Goal: Communication & Community: Answer question/provide support

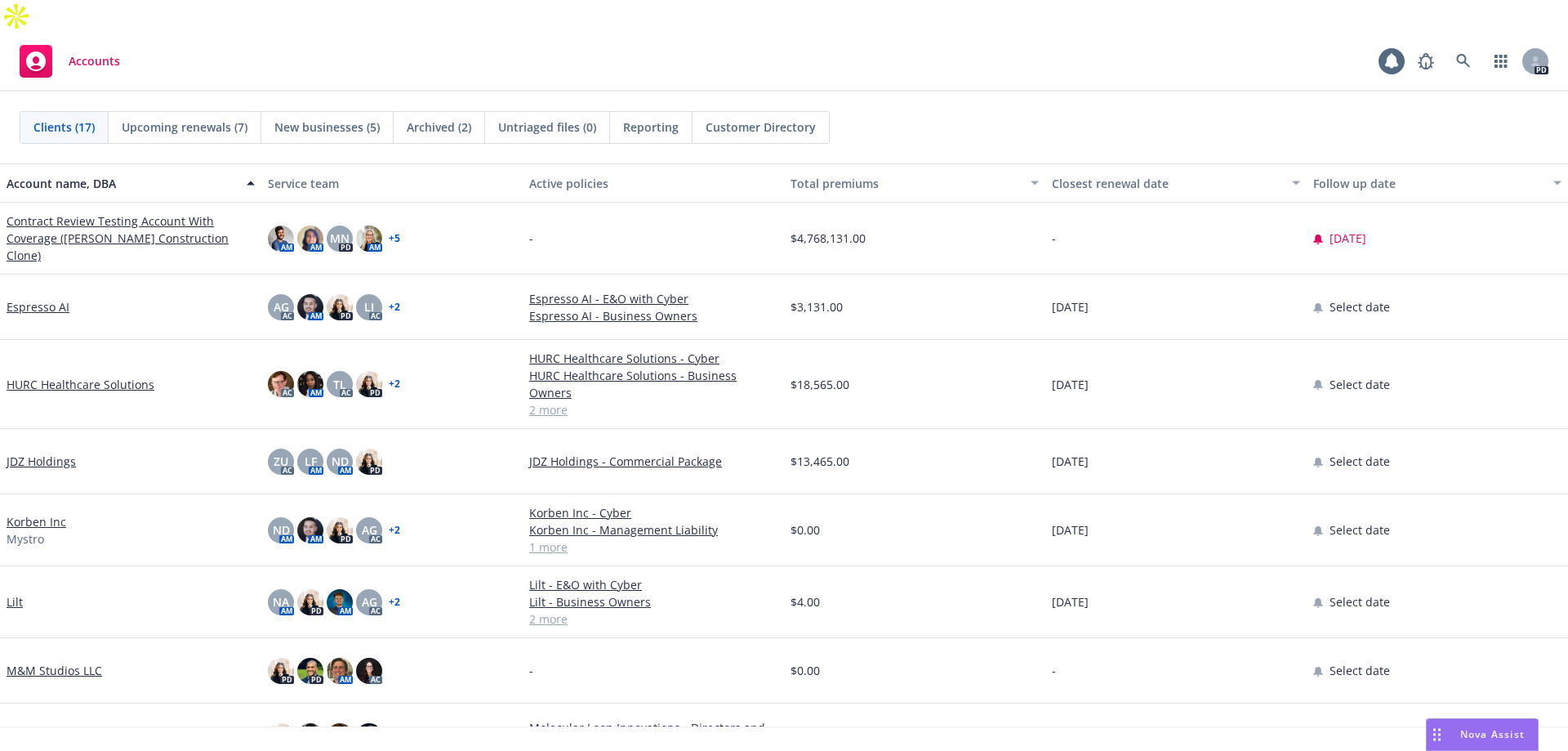
click at [1478, 729] on span "Nova Assist" at bounding box center [1493, 734] width 65 height 14
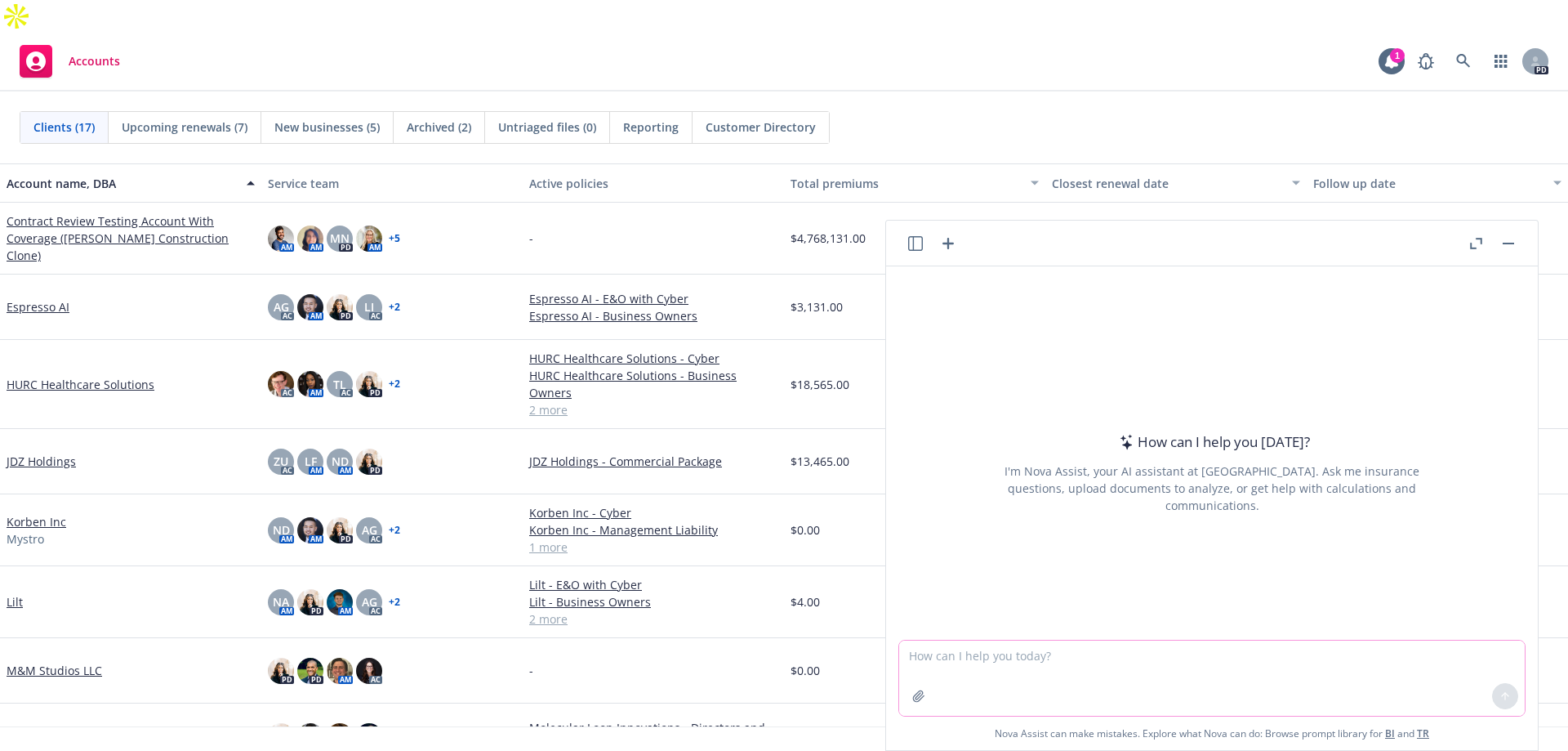
click at [1056, 674] on textarea at bounding box center [1213, 678] width 626 height 75
paste textarea "I hope you are having a great week. I wanted to provide you with one of the lis…"
type textarea "clean this up: I hope you are having a great week. I wanted to provide you with…"
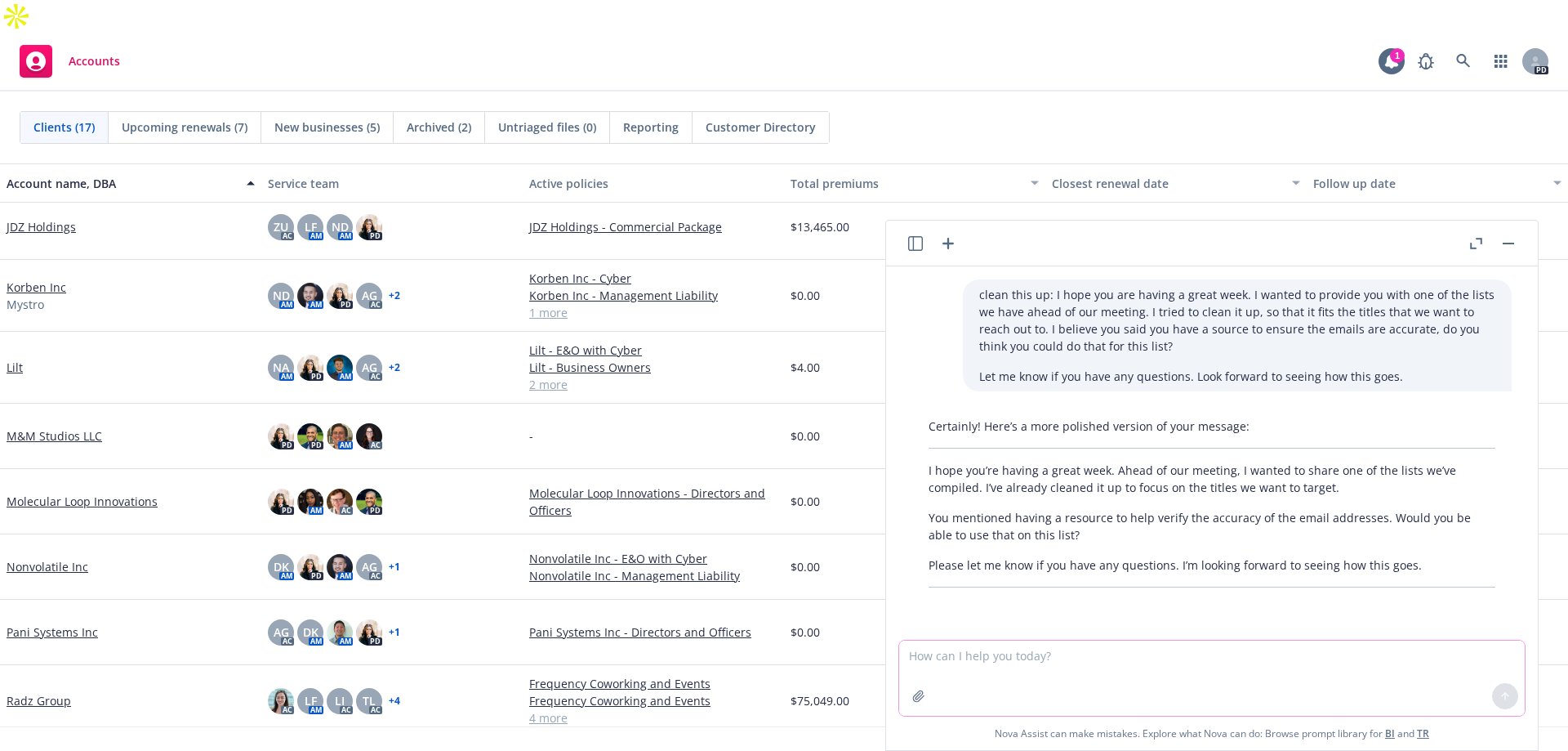
scroll to position [245, 0]
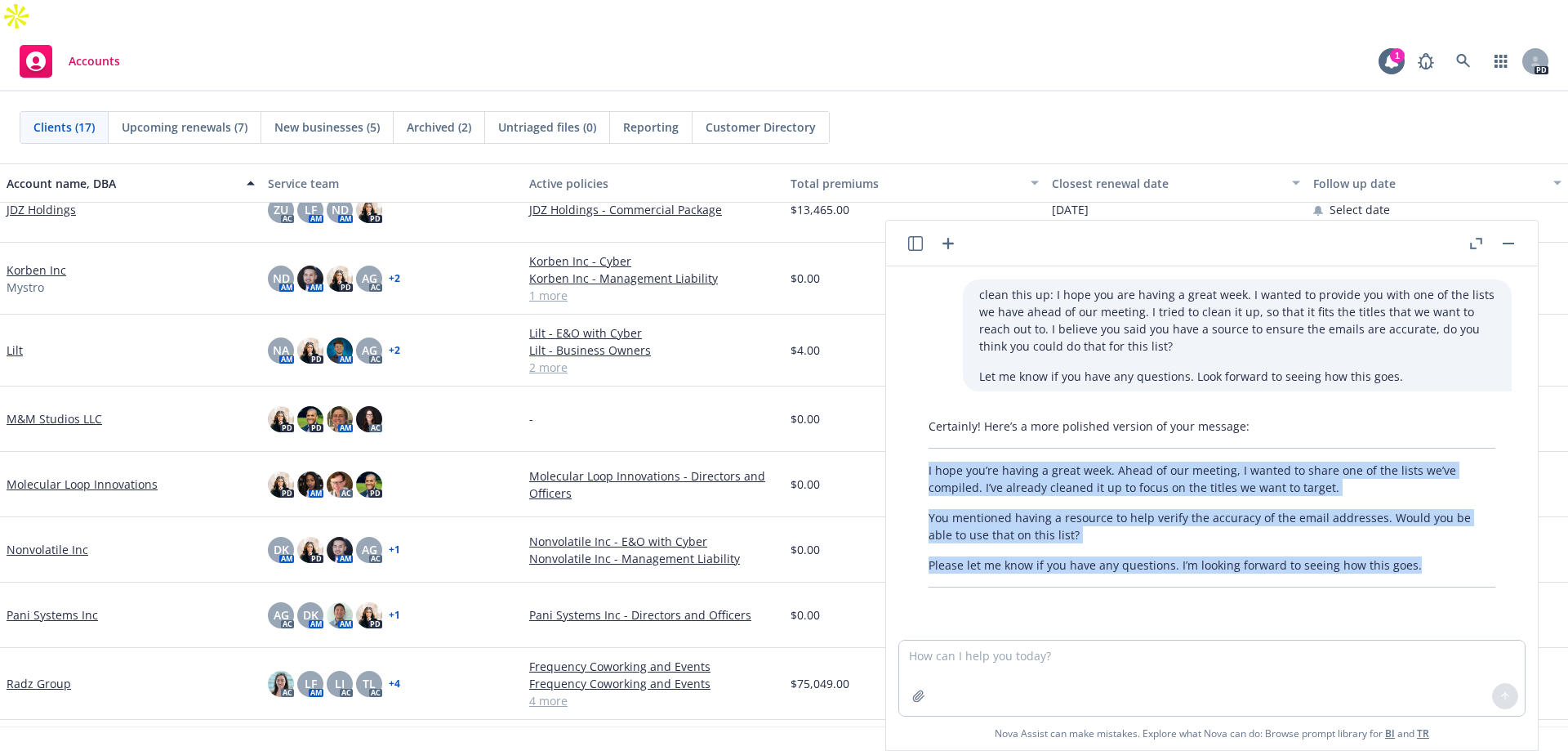
drag, startPoint x: 1420, startPoint y: 559, endPoint x: 13, endPoint y: 4, distance: 1512.5
click at [913, 469] on div "Certainly! Here’s a more polished version of your message: I hope you’re having…" at bounding box center [1212, 503] width 599 height 183
copy div "I hope you’re having a great week. Ahead of our meeting, I wanted to share one …"
